Goal: Task Accomplishment & Management: Use online tool/utility

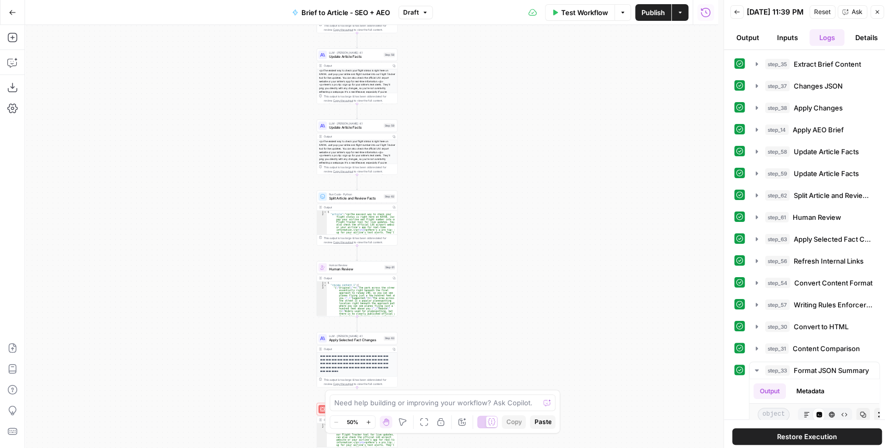
drag, startPoint x: 545, startPoint y: 84, endPoint x: 504, endPoint y: 191, distance: 115.2
click at [507, 192] on div "Workflow Set Inputs Inputs LLM · GPT-4.1 Extract Brief Content Step 35 Output C…" at bounding box center [371, 236] width 693 height 423
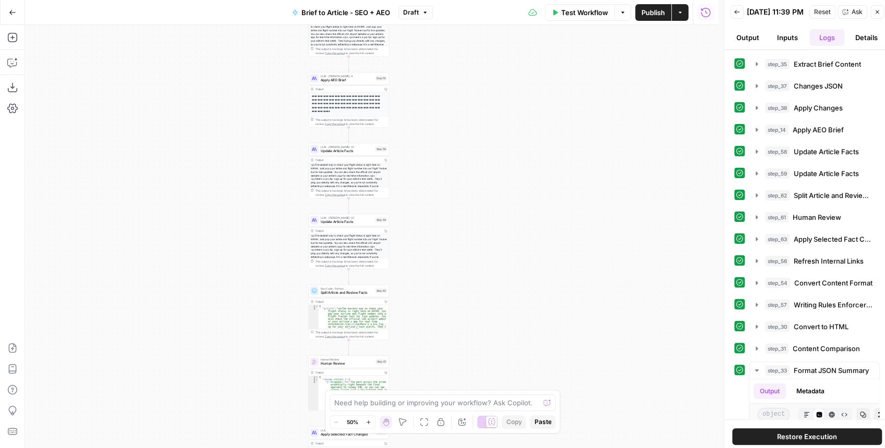
drag, startPoint x: 471, startPoint y: 154, endPoint x: 497, endPoint y: 244, distance: 94.0
click at [499, 245] on div "Workflow Set Inputs Inputs LLM · GPT-4.1 Extract Brief Content Step 35 Output C…" at bounding box center [371, 236] width 693 height 423
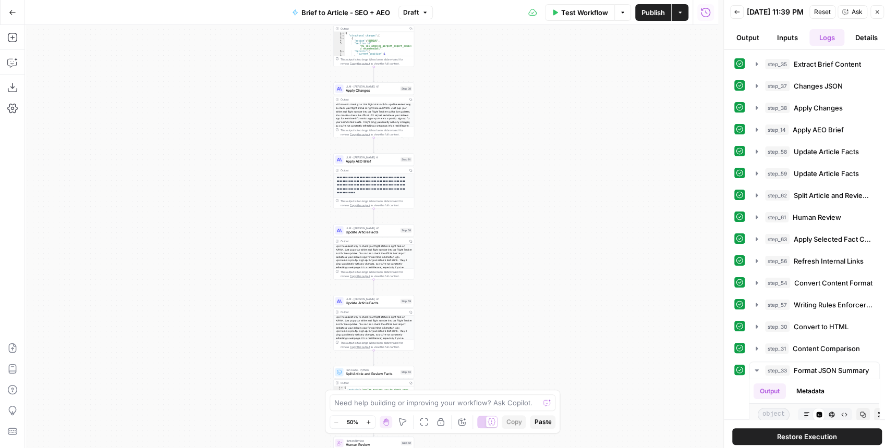
click at [425, 18] on button "Draft" at bounding box center [415, 13] width 34 height 14
click at [624, 108] on div "Workflow Set Inputs Inputs LLM · GPT-4.1 Extract Brief Content Step 35 Output C…" at bounding box center [371, 236] width 693 height 423
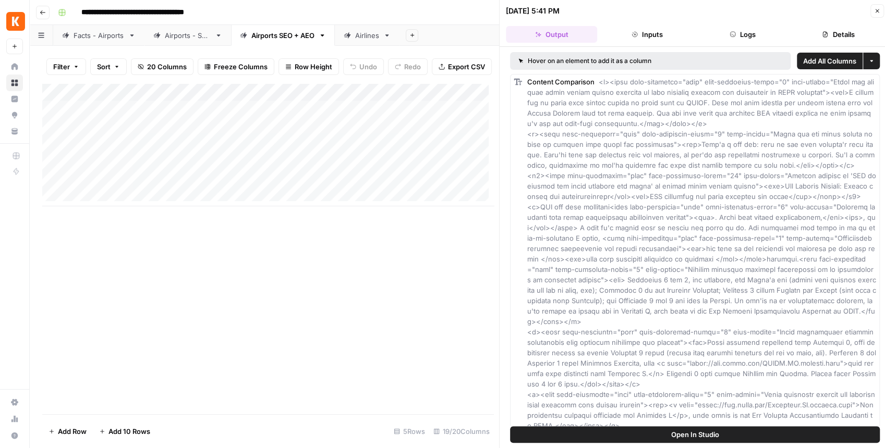
click at [871, 11] on button "Close" at bounding box center [877, 11] width 14 height 14
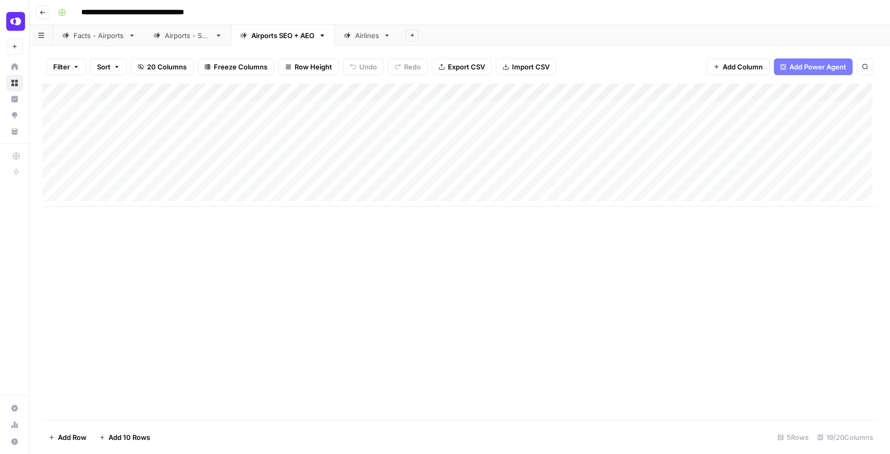
click at [11, 23] on button "OpenPhone" at bounding box center [14, 21] width 17 height 26
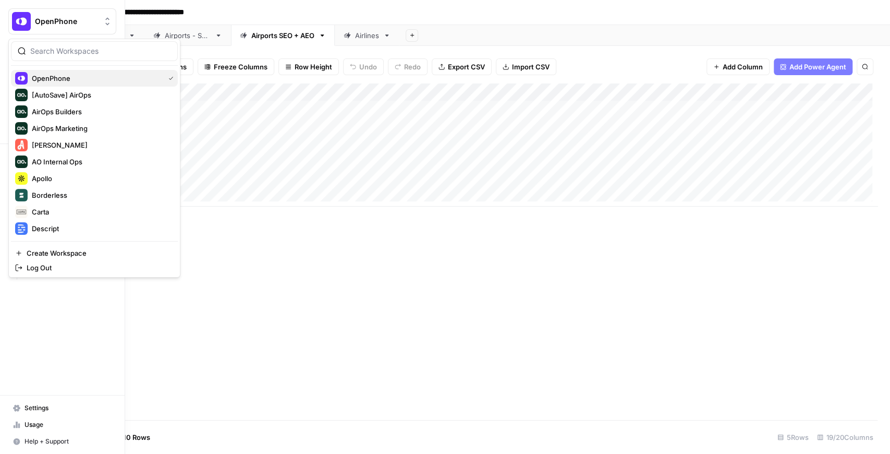
click at [52, 81] on span "OpenPhone" at bounding box center [96, 78] width 128 height 10
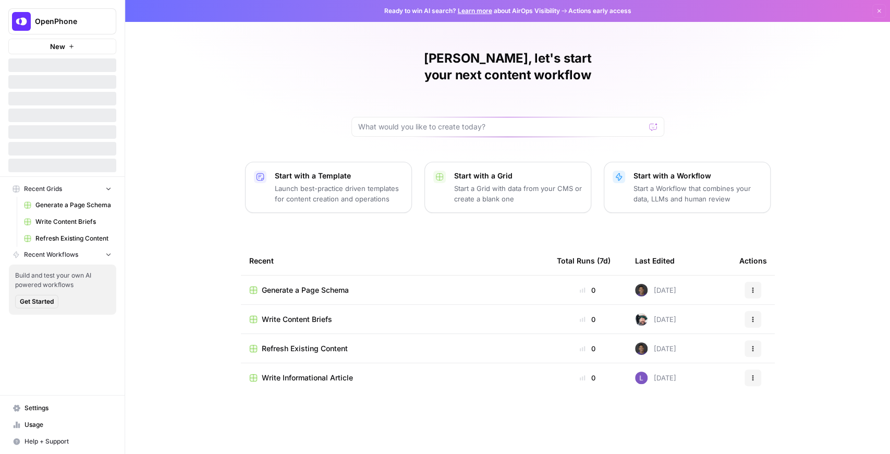
click at [47, 32] on button "OpenPhone" at bounding box center [62, 21] width 108 height 26
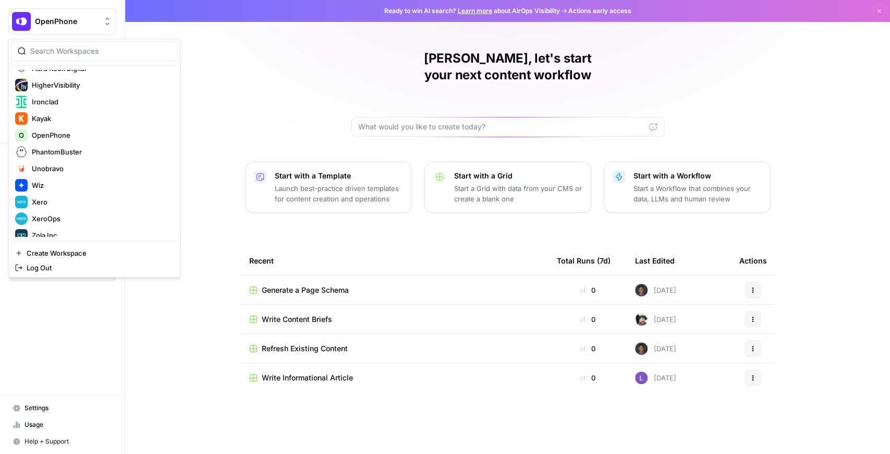
scroll to position [200, 0]
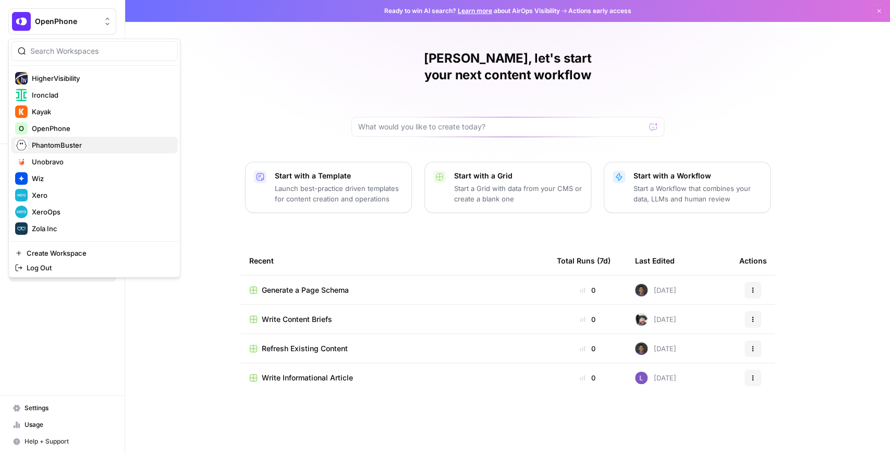
click at [66, 147] on span "PhantomBuster" at bounding box center [101, 145] width 138 height 10
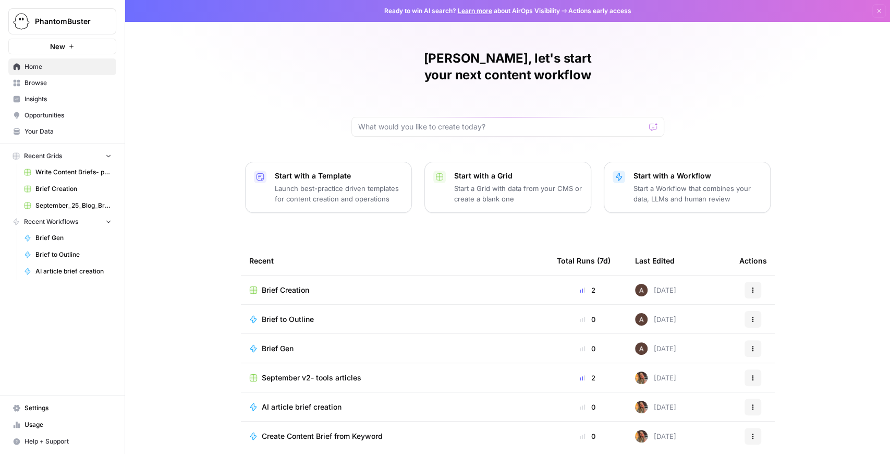
click at [286, 285] on span "Brief Creation" at bounding box center [285, 290] width 47 height 10
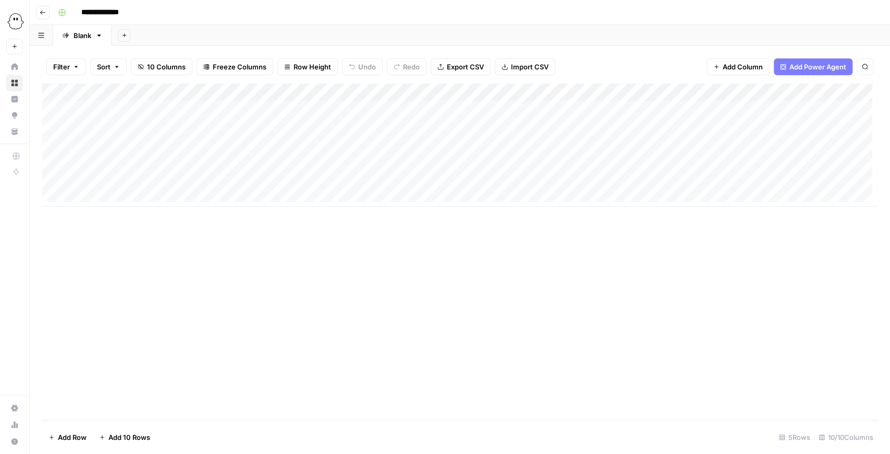
drag, startPoint x: 402, startPoint y: 207, endPoint x: 501, endPoint y: 214, distance: 99.8
click at [501, 214] on div "Add Column" at bounding box center [459, 251] width 835 height 336
